Goal: Task Accomplishment & Management: Manage account settings

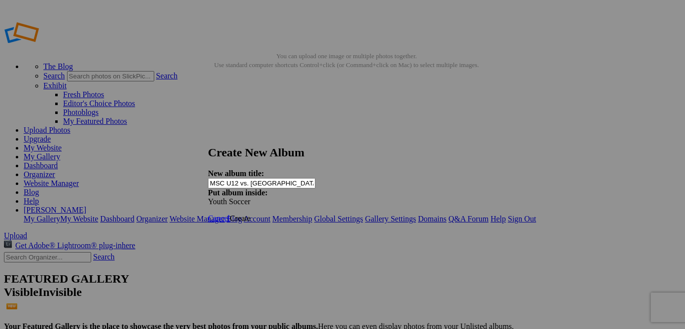
type input "MSC U12 vs. [GEOGRAPHIC_DATA]"
click at [250, 214] on span "Create" at bounding box center [240, 218] width 21 height 8
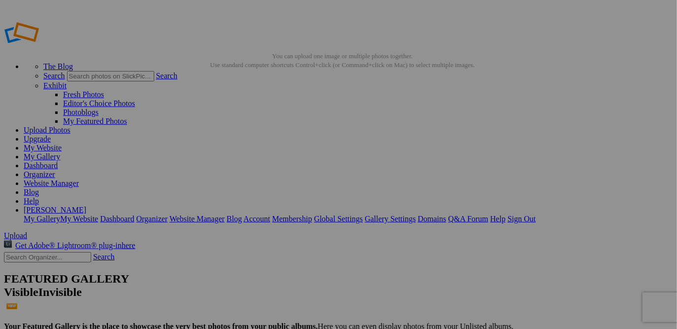
type input "MSC U12 vs. [GEOGRAPHIC_DATA]"
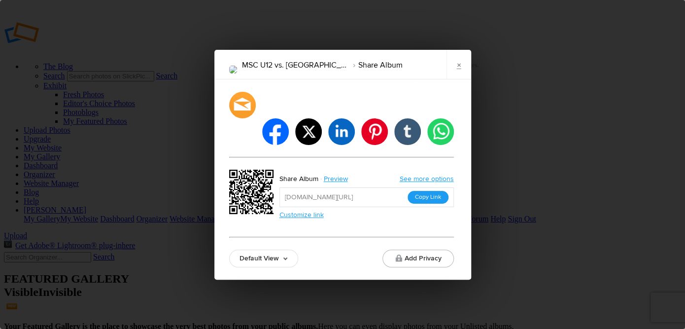
click at [439, 191] on button "Copy Link" at bounding box center [428, 197] width 41 height 13
click at [457, 77] on link "×" at bounding box center [459, 65] width 25 height 30
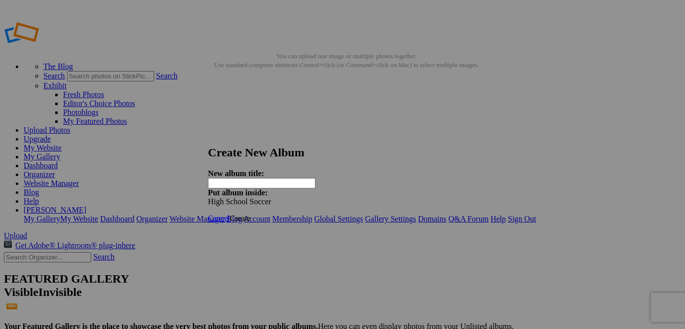
click at [421, 169] on div "New album title: Put album inside: High School Soccer" at bounding box center [338, 187] width 261 height 37
click at [261, 178] on input "text" at bounding box center [261, 183] width 107 height 10
type input "10-3 [PERSON_NAME] vs. Wethersfield"
click at [250, 214] on span "Create" at bounding box center [240, 218] width 21 height 8
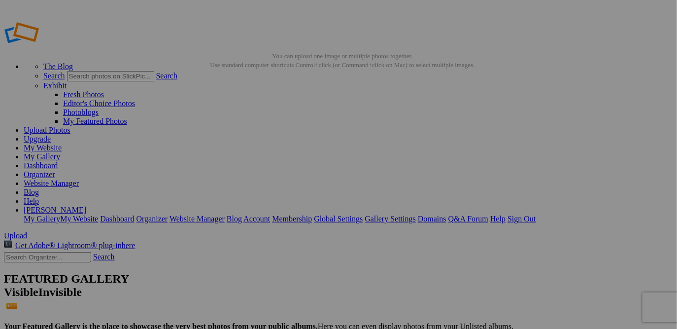
type input "10-3 [PERSON_NAME] vs. Wethersfield"
click at [70, 126] on link "Upload Photos" at bounding box center [47, 130] width 47 height 8
